Goal: Book appointment/travel/reservation

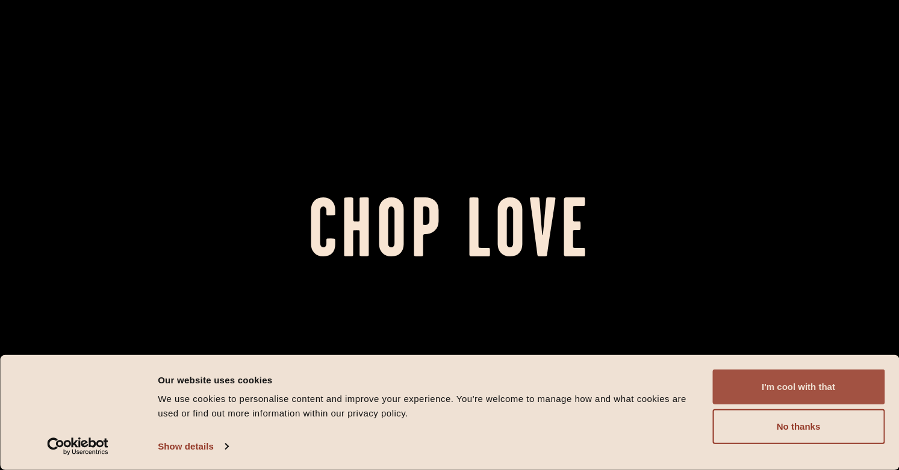
click at [821, 391] on button "I'm cool with that" at bounding box center [798, 387] width 172 height 35
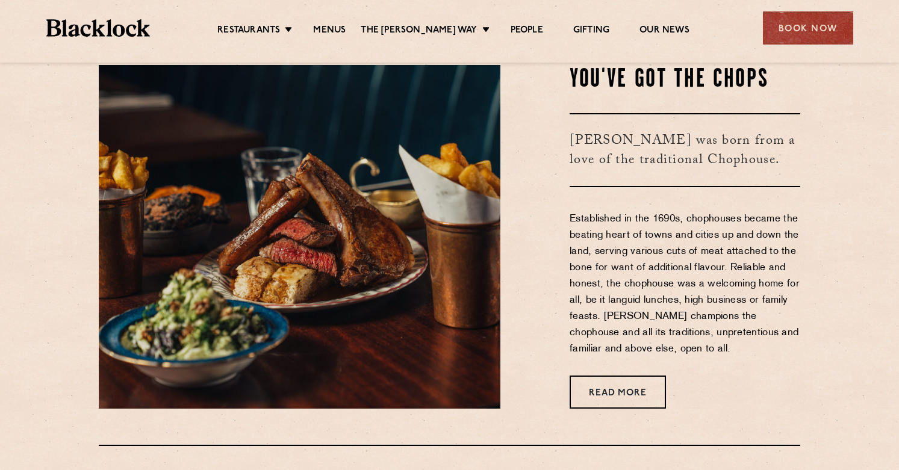
scroll to position [435, 0]
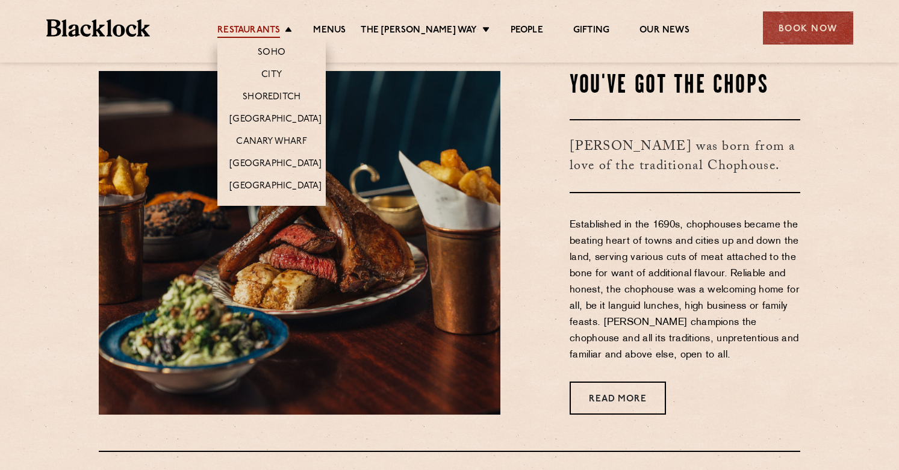
click at [280, 28] on link "Restaurants" at bounding box center [248, 31] width 63 height 13
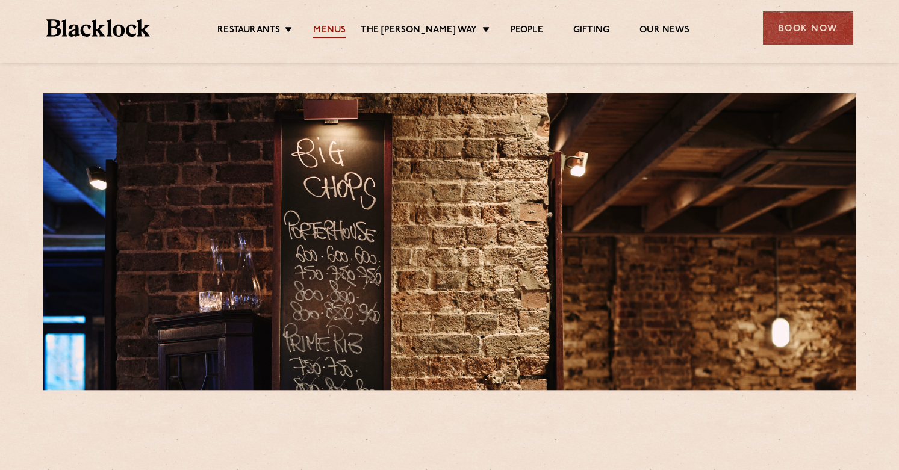
click at [344, 31] on link "Menus" at bounding box center [329, 31] width 33 height 13
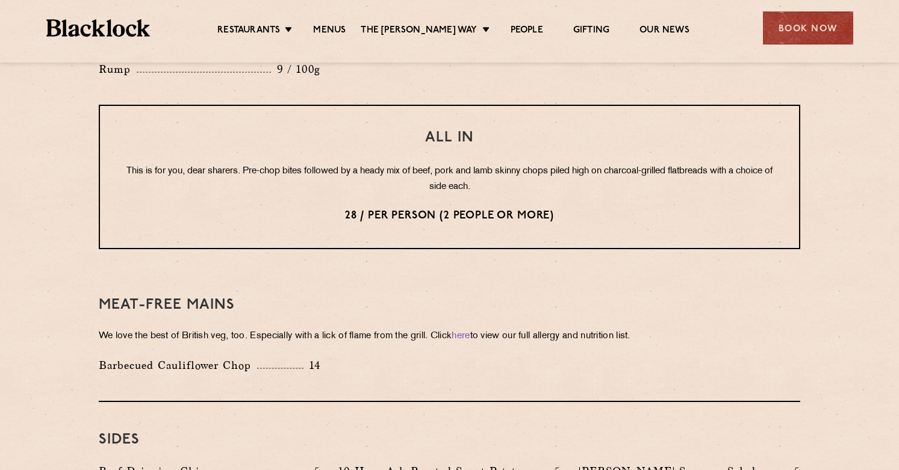
scroll to position [1519, 0]
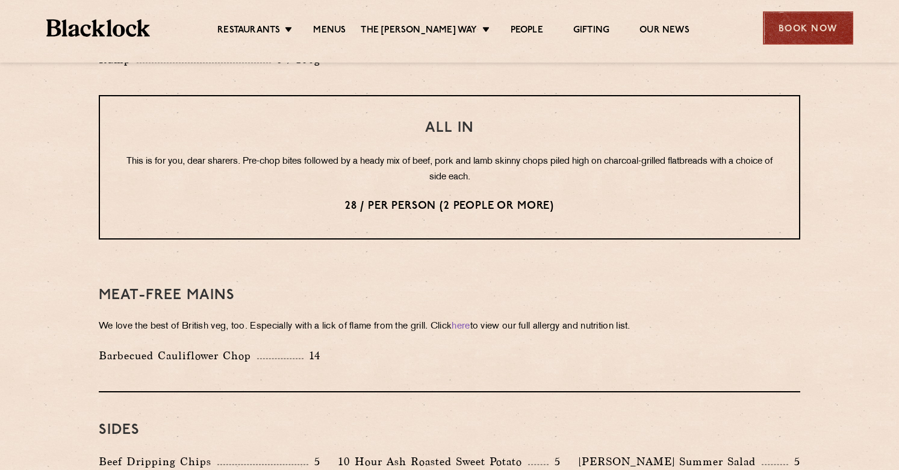
click at [842, 37] on div "Book Now" at bounding box center [808, 27] width 90 height 33
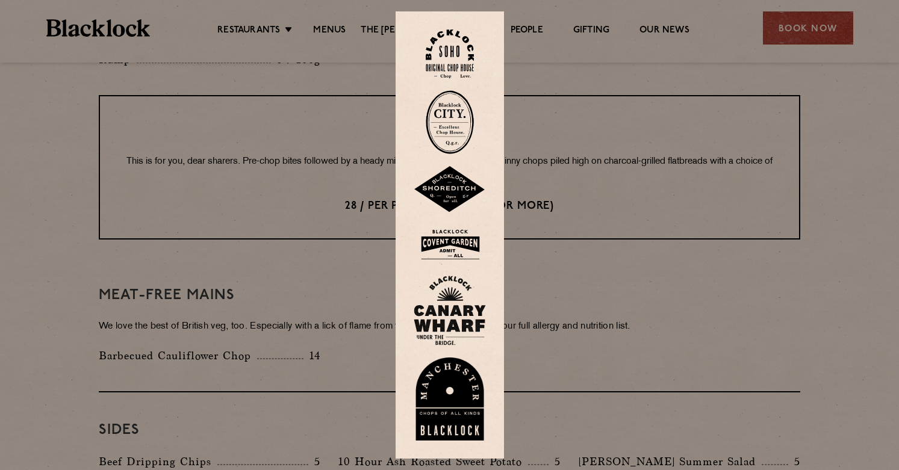
click at [459, 195] on img at bounding box center [450, 189] width 72 height 47
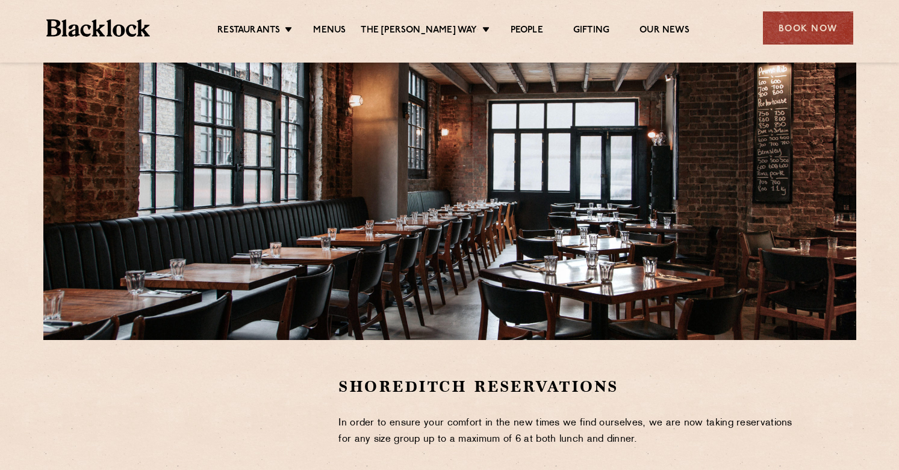
scroll to position [84, 0]
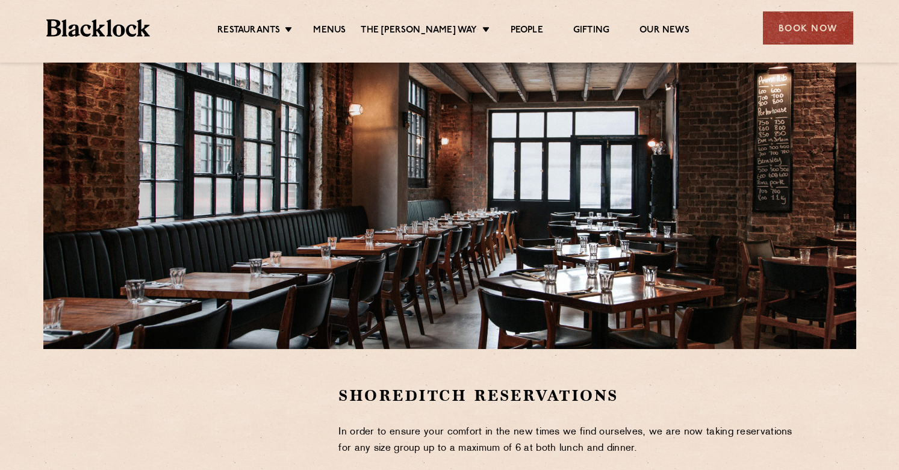
click at [347, 19] on ul "Restaurants Soho City Shoreditch Covent Garden Canary Wharf Manchester Birmingh…" at bounding box center [453, 28] width 606 height 19
click at [346, 36] on link "Menus" at bounding box center [329, 31] width 33 height 13
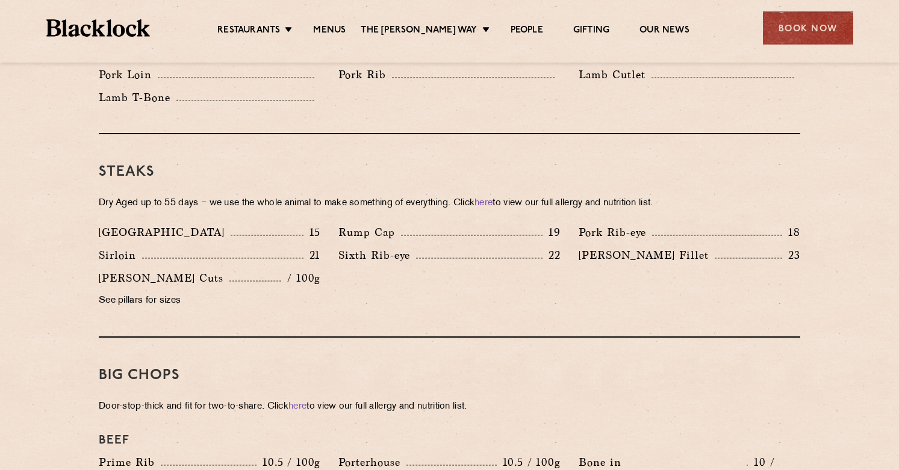
scroll to position [1052, 0]
